Goal: Find contact information: Find contact information

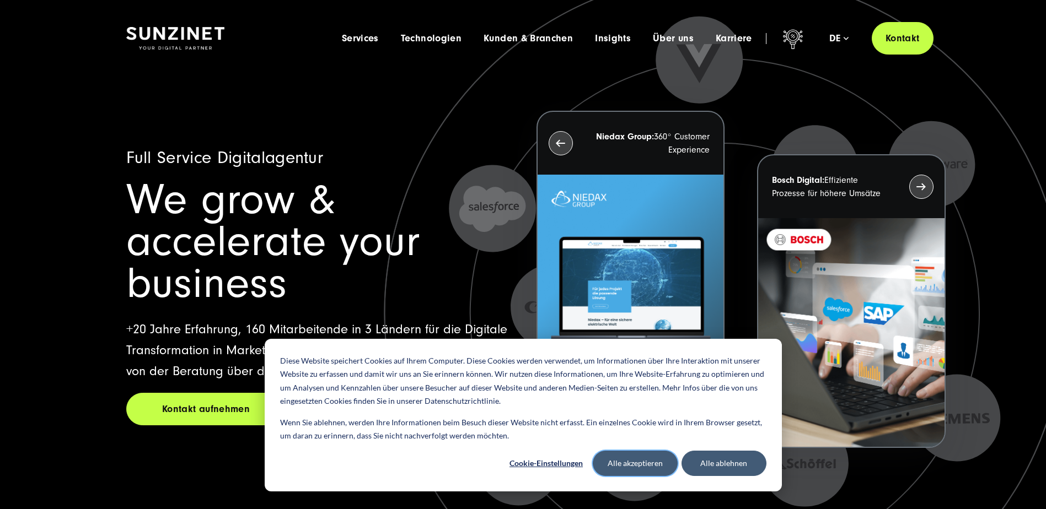
click at [649, 463] on button "Alle akzeptieren" at bounding box center [635, 463] width 85 height 25
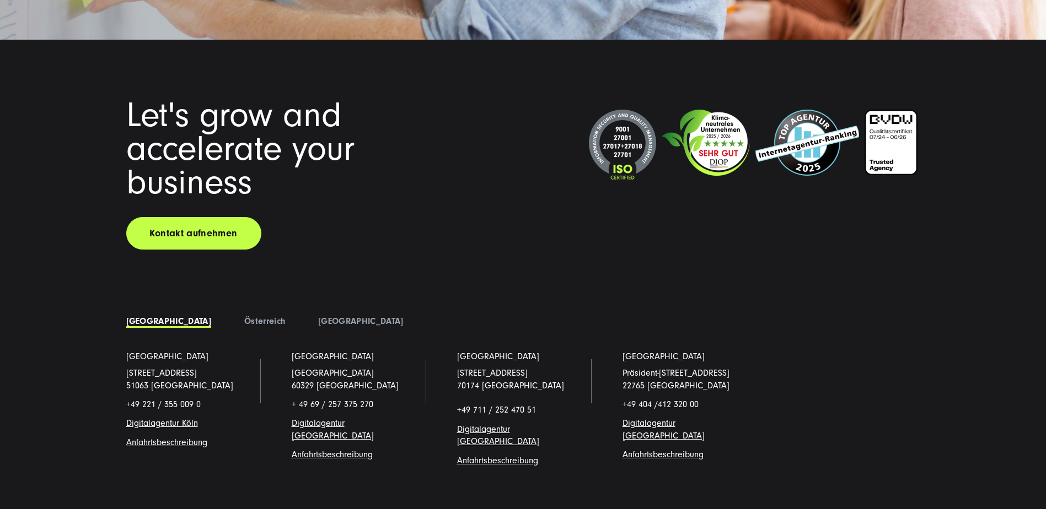
scroll to position [8522, 0]
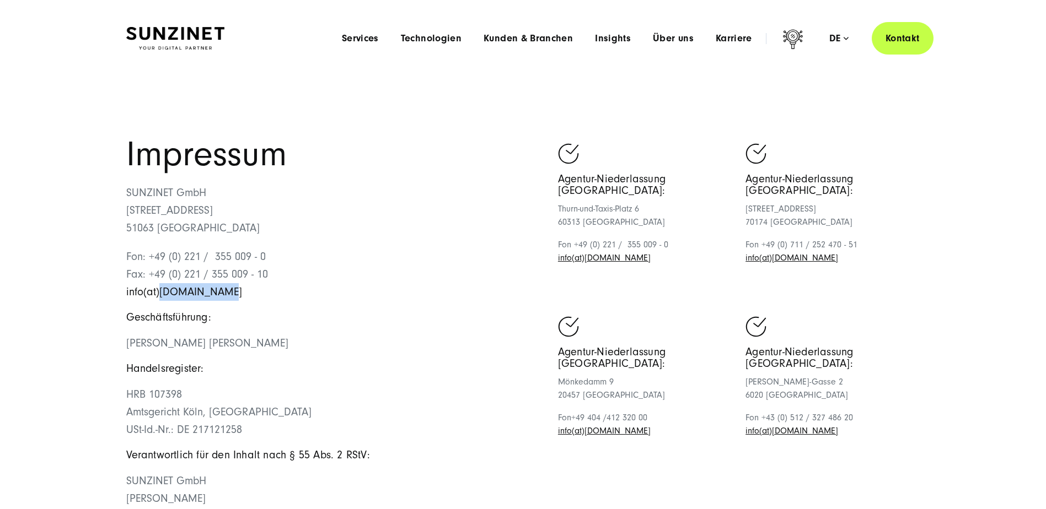
drag, startPoint x: 223, startPoint y: 295, endPoint x: 160, endPoint y: 294, distance: 63.4
click at [160, 294] on p "Fon: +49 (0) 221 / 355 009 - 0 Fax: +49 (0) 221 / 355 009 - 10 info(at)[DOMAIN_…" at bounding box center [324, 274] width 397 height 53
drag, startPoint x: 160, startPoint y: 294, endPoint x: 175, endPoint y: 294, distance: 14.9
copy link "[DOMAIN_NAME]"
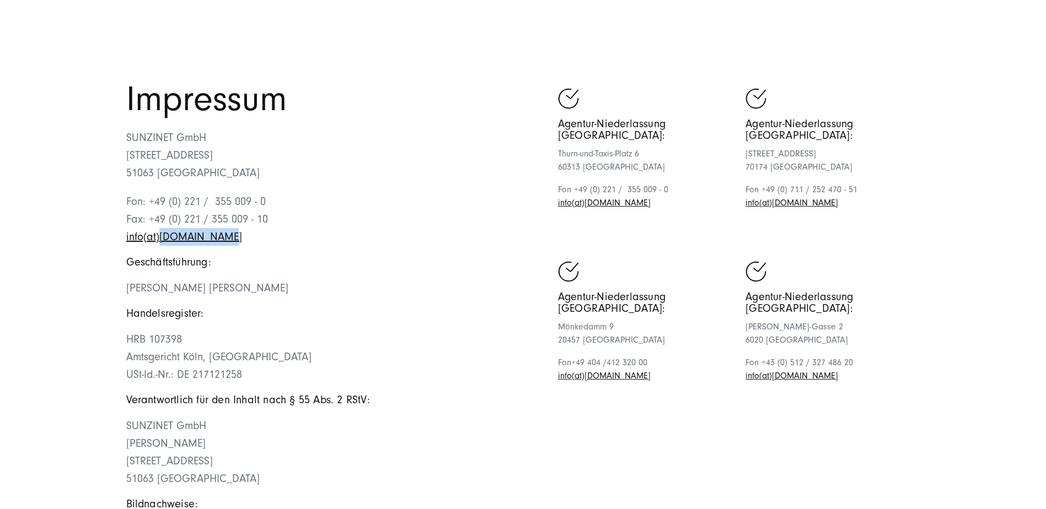
scroll to position [110, 0]
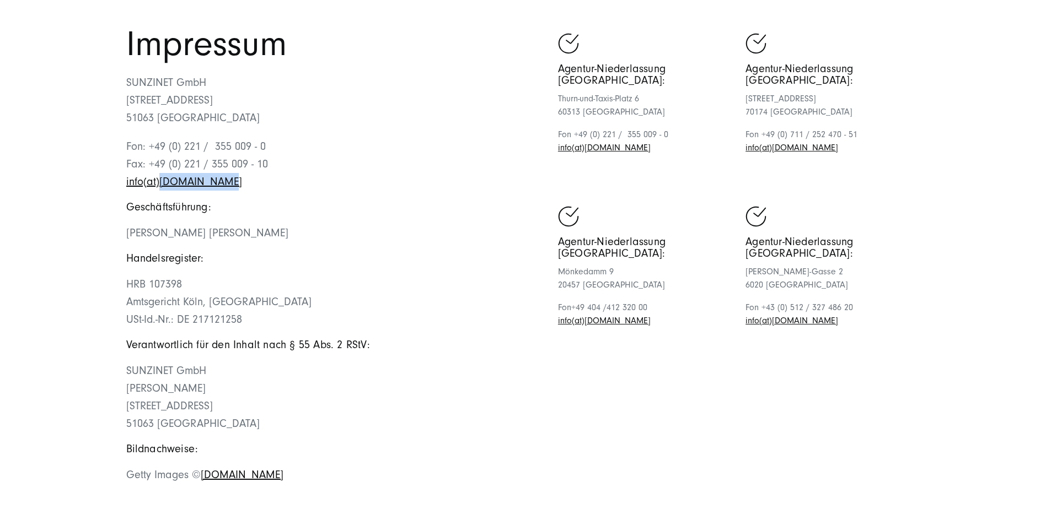
drag, startPoint x: 300, startPoint y: 233, endPoint x: 225, endPoint y: 233, distance: 75.0
click at [225, 233] on p "[PERSON_NAME] [PERSON_NAME]" at bounding box center [324, 233] width 397 height 18
copy span "[PERSON_NAME]"
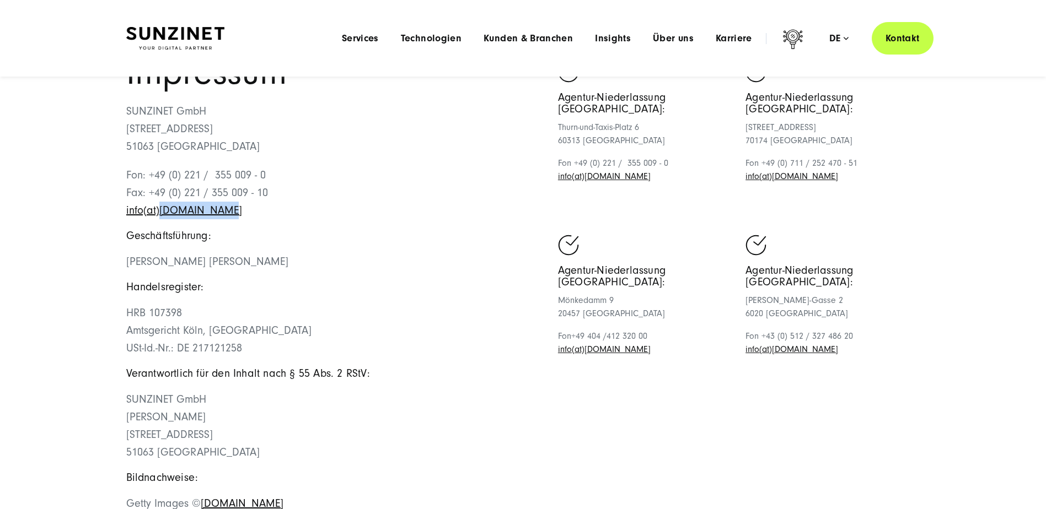
scroll to position [55, 0]
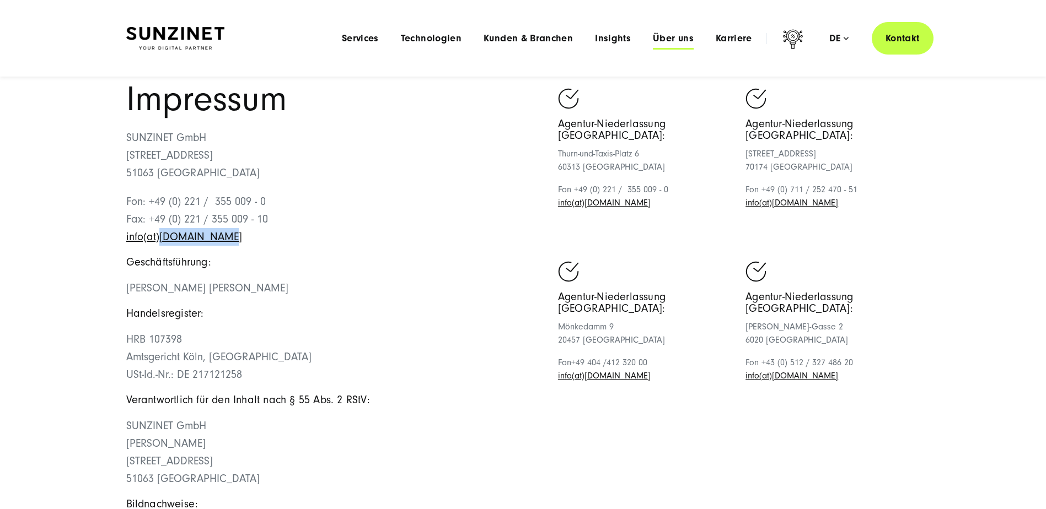
click at [673, 44] on span "Über uns" at bounding box center [673, 38] width 41 height 11
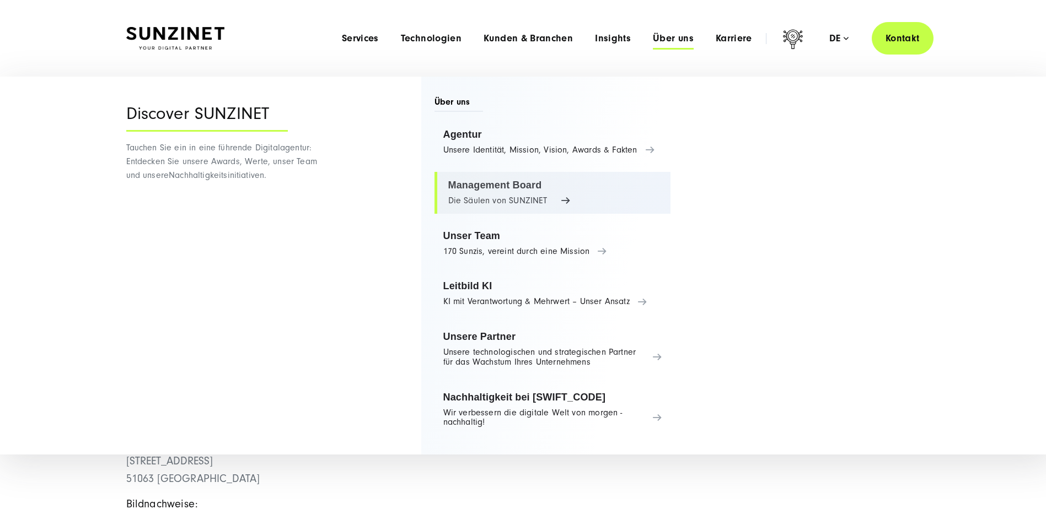
click at [487, 187] on link "Management Board Die Säulen von SUNZINET" at bounding box center [552, 193] width 236 height 42
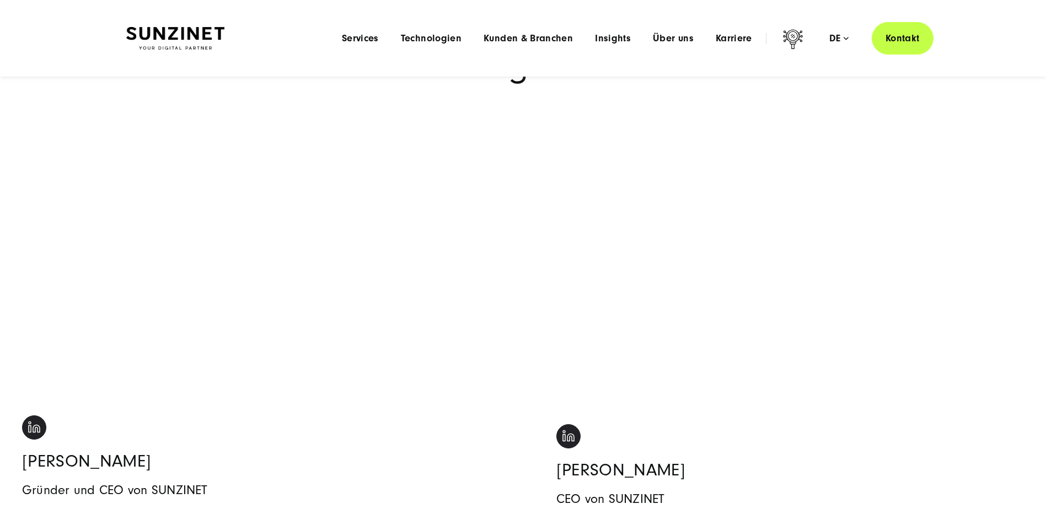
scroll to position [55, 0]
